Goal: Task Accomplishment & Management: Use online tool/utility

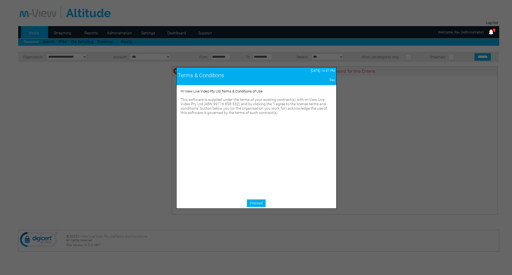
click at [253, 208] on div "Proceed" at bounding box center [257, 203] width 160 height 9
click at [260, 203] on link "Proceed" at bounding box center [256, 203] width 19 height 8
click at [262, 206] on link "Proceed" at bounding box center [256, 203] width 19 height 8
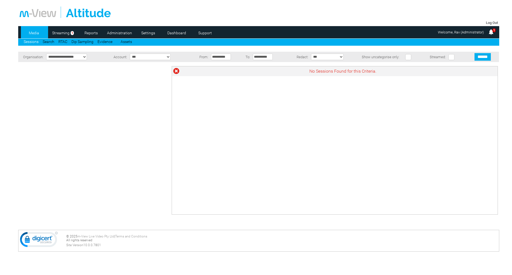
click at [68, 29] on li "Streaming 1" at bounding box center [62, 32] width 27 height 12
click at [57, 27] on li "Streaming 1" at bounding box center [62, 32] width 27 height 12
click at [60, 35] on link "Streaming" at bounding box center [60, 33] width 23 height 8
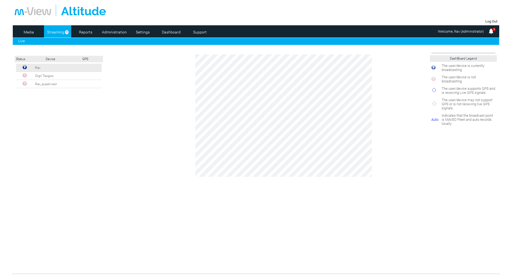
click at [27, 67] on img at bounding box center [25, 67] width 4 height 4
